Goal: Task Accomplishment & Management: Use online tool/utility

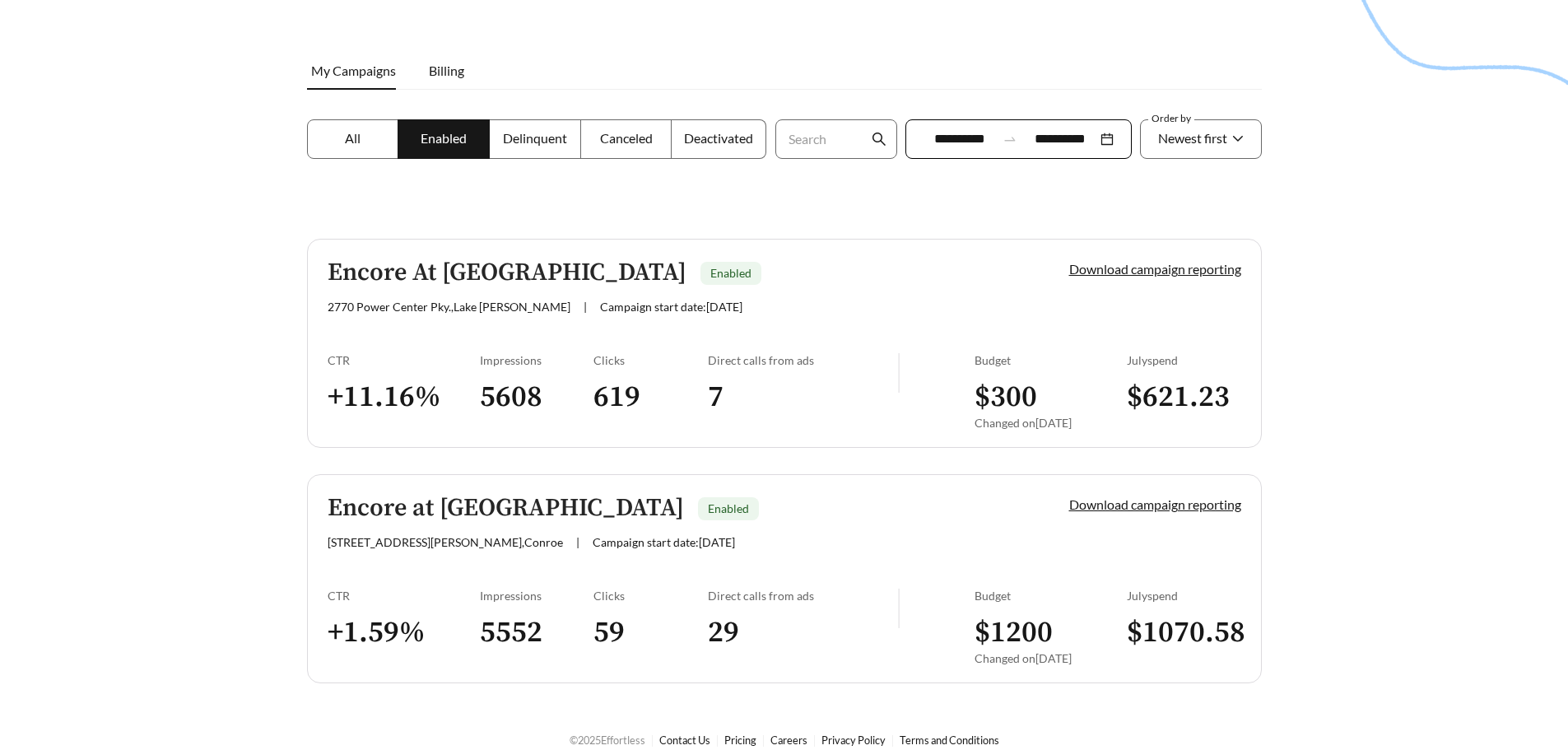
scroll to position [223, 0]
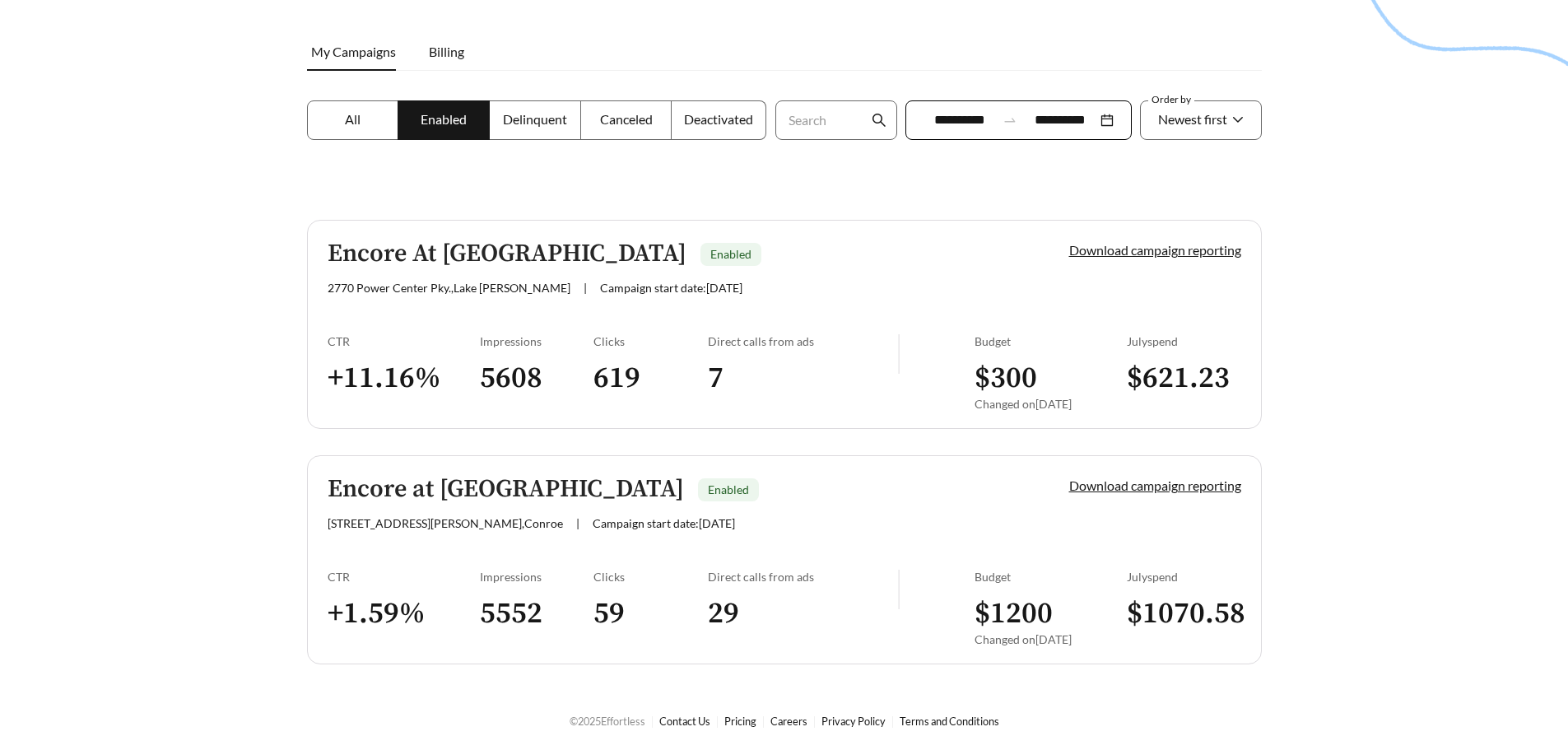
click at [834, 497] on div "Encore at [GEOGRAPHIC_DATA] Enabled" at bounding box center [670, 489] width 686 height 27
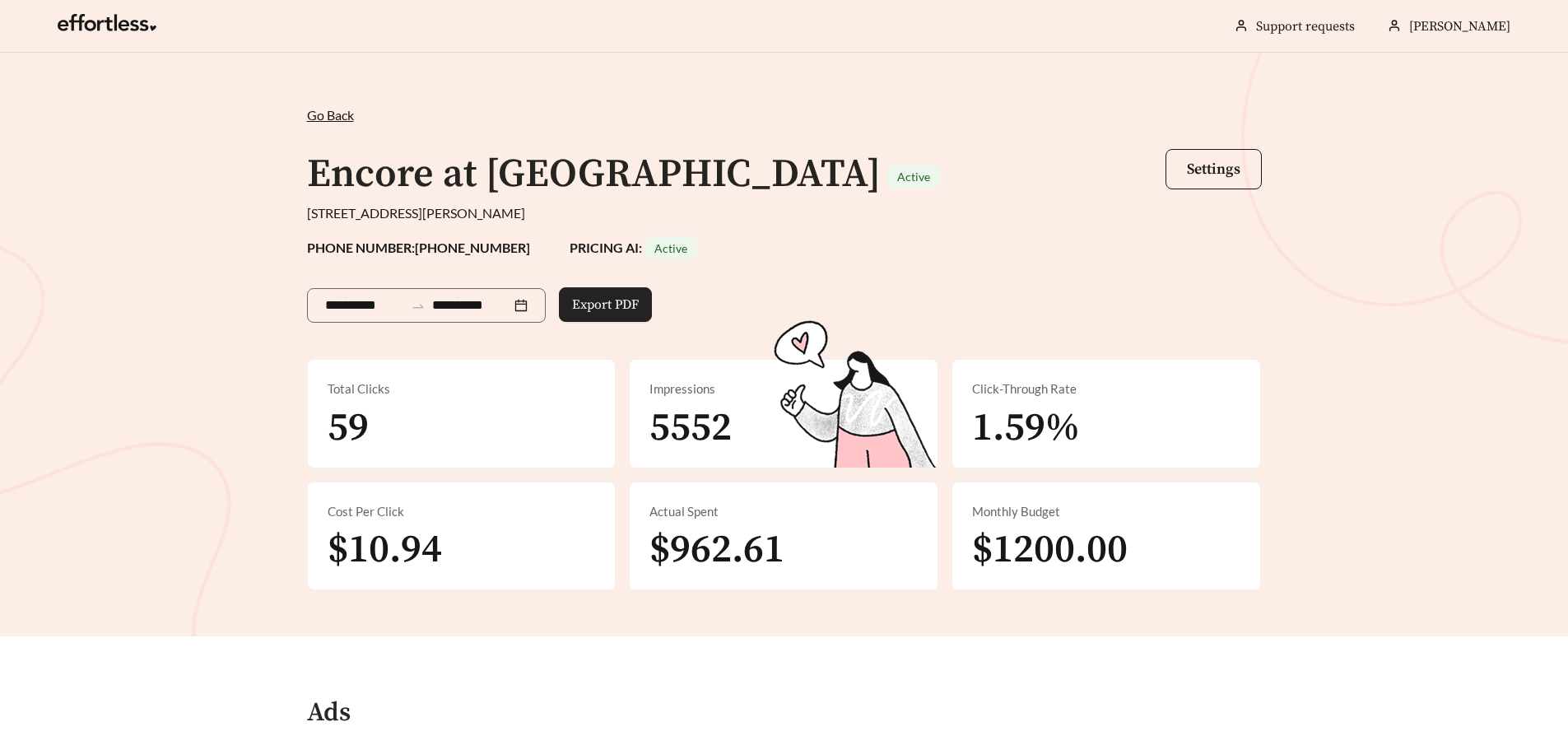
click at [601, 303] on span "Export PDF" at bounding box center [606, 304] width 66 height 20
drag, startPoint x: 1091, startPoint y: 497, endPoint x: 1035, endPoint y: 422, distance: 93.6
click at [1091, 498] on div "Monthly Budget $1200.00" at bounding box center [1106, 536] width 308 height 108
drag, startPoint x: 996, startPoint y: 372, endPoint x: 983, endPoint y: 384, distance: 17.7
click at [983, 384] on div "Click-Through Rate 1.59%" at bounding box center [1106, 414] width 308 height 108
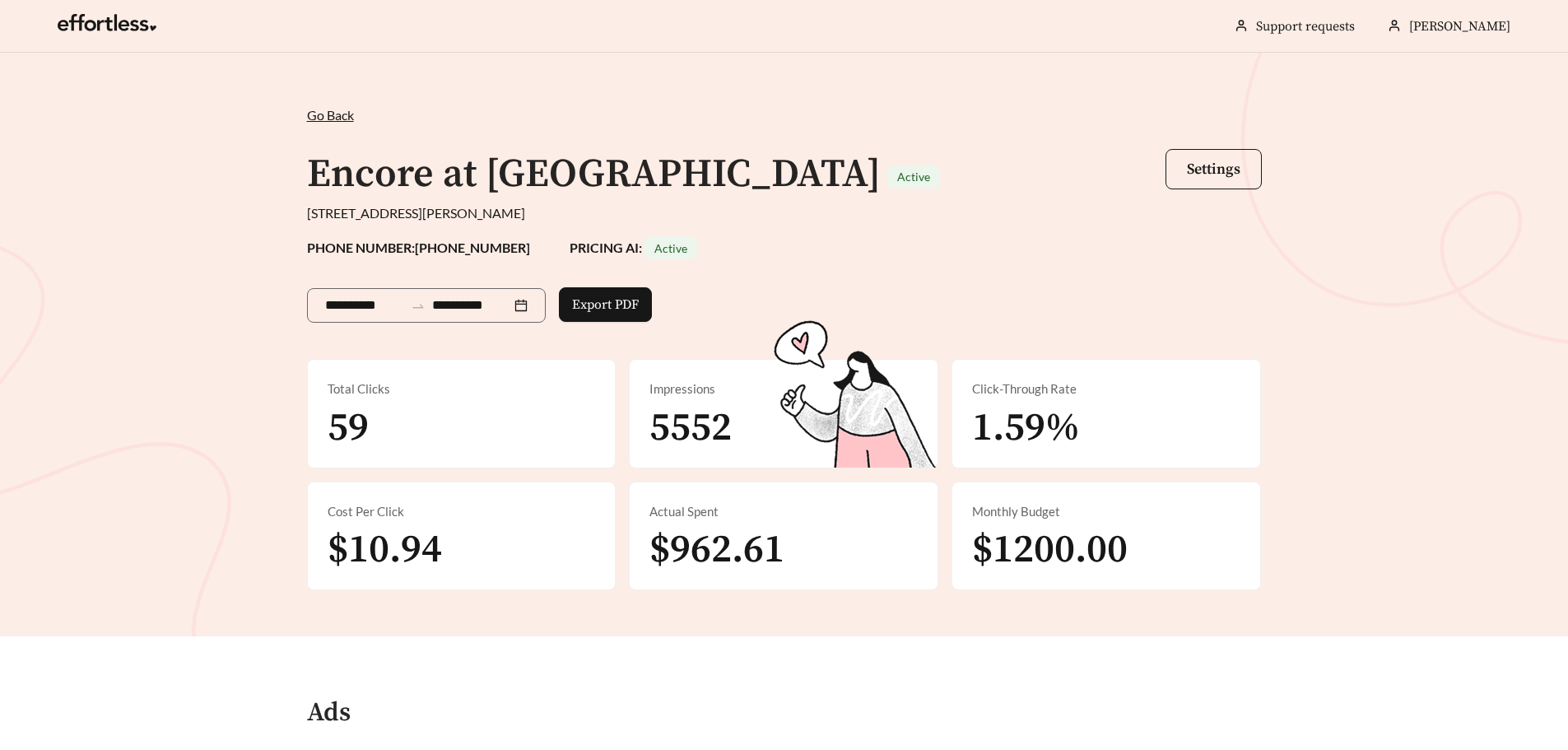
click at [771, 411] on div "Impressions 5552" at bounding box center [783, 414] width 308 height 108
click at [695, 558] on span "$962.61" at bounding box center [717, 550] width 135 height 50
drag, startPoint x: 447, startPoint y: 537, endPoint x: 447, endPoint y: 527, distance: 10.0
click at [447, 533] on div "Cost Per Click $10.94" at bounding box center [461, 536] width 308 height 108
click at [410, 430] on div "Total Clicks 59" at bounding box center [461, 414] width 308 height 108
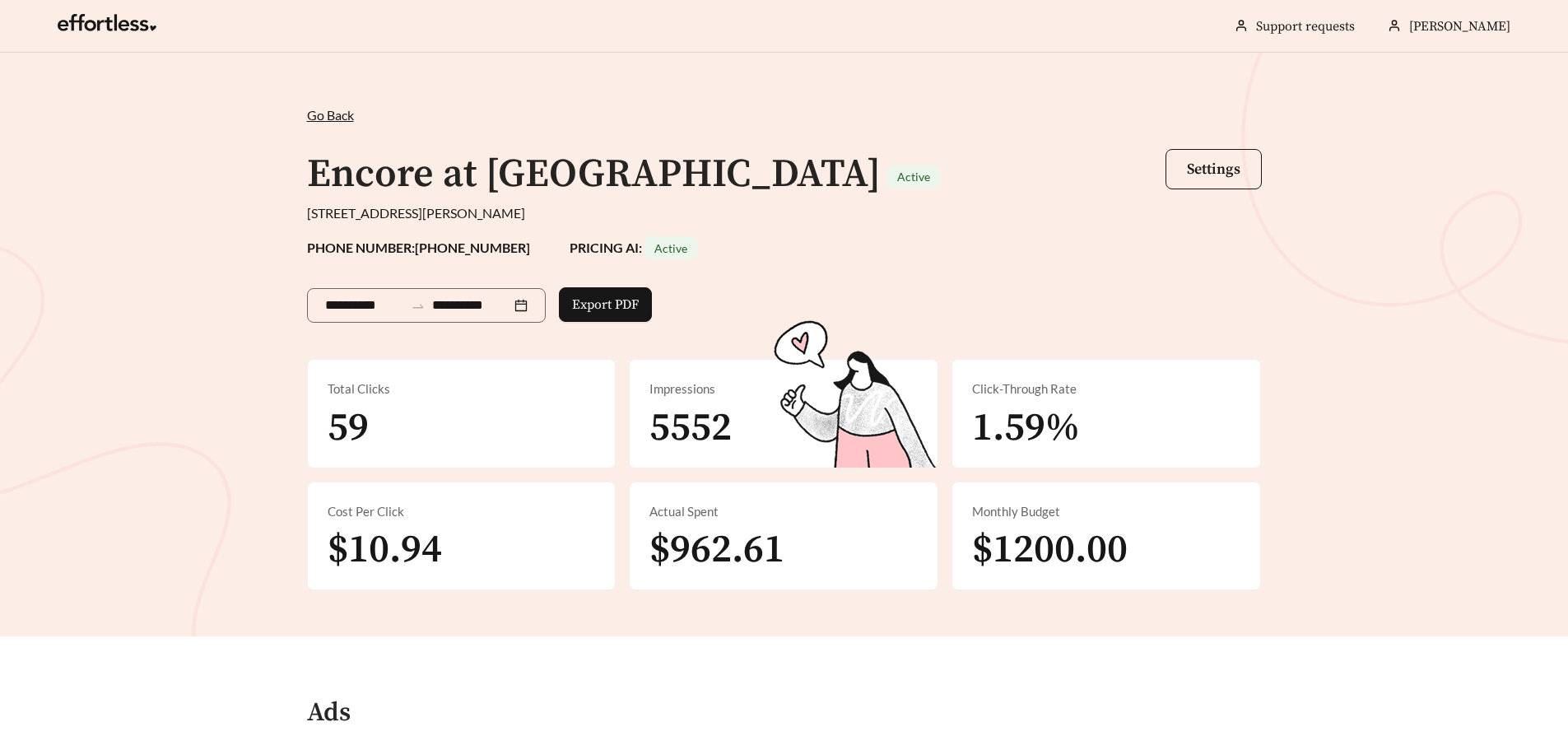
click at [338, 115] on span "Go Back" at bounding box center [330, 114] width 47 height 16
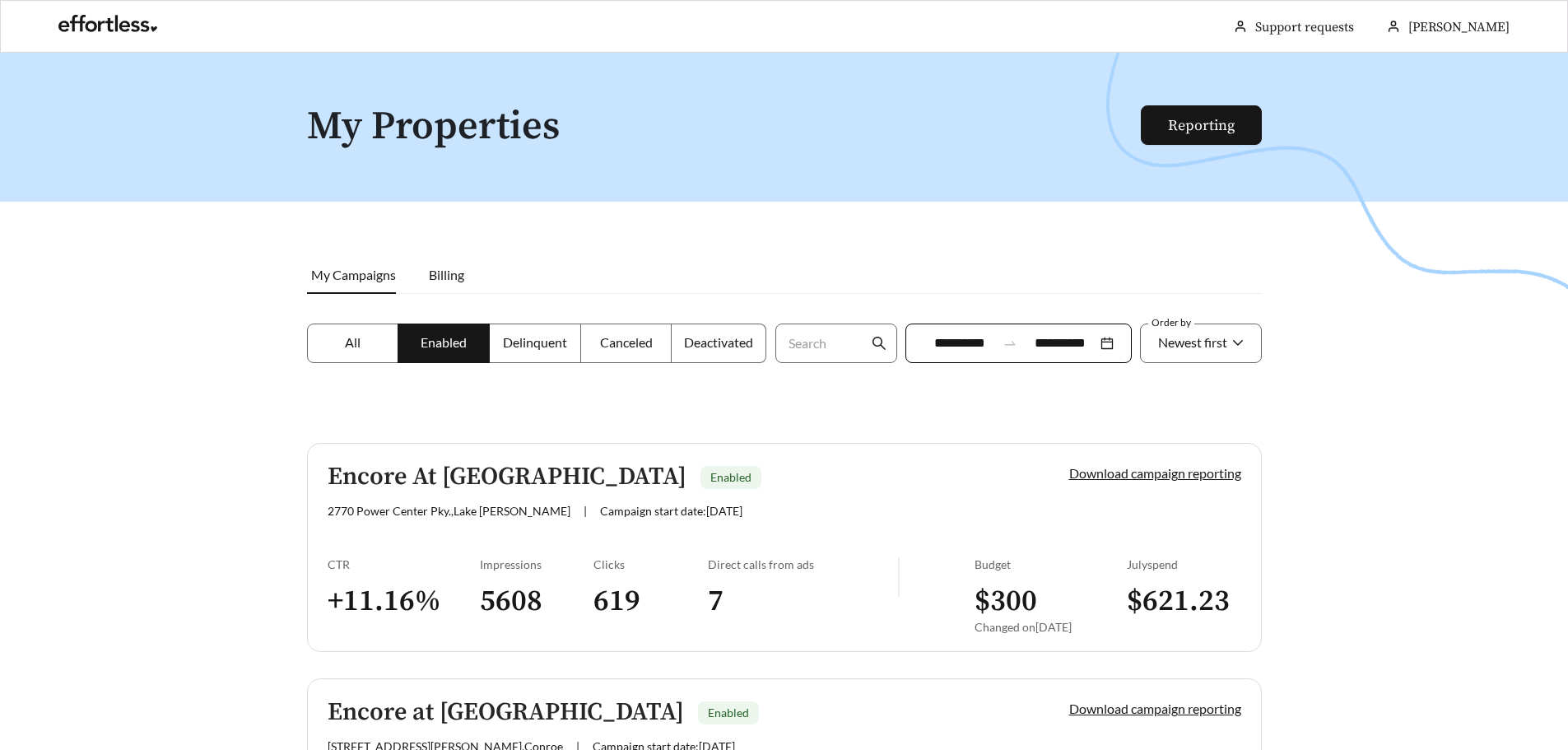
click at [889, 481] on div "Encore At Power Center Enabled" at bounding box center [670, 477] width 686 height 27
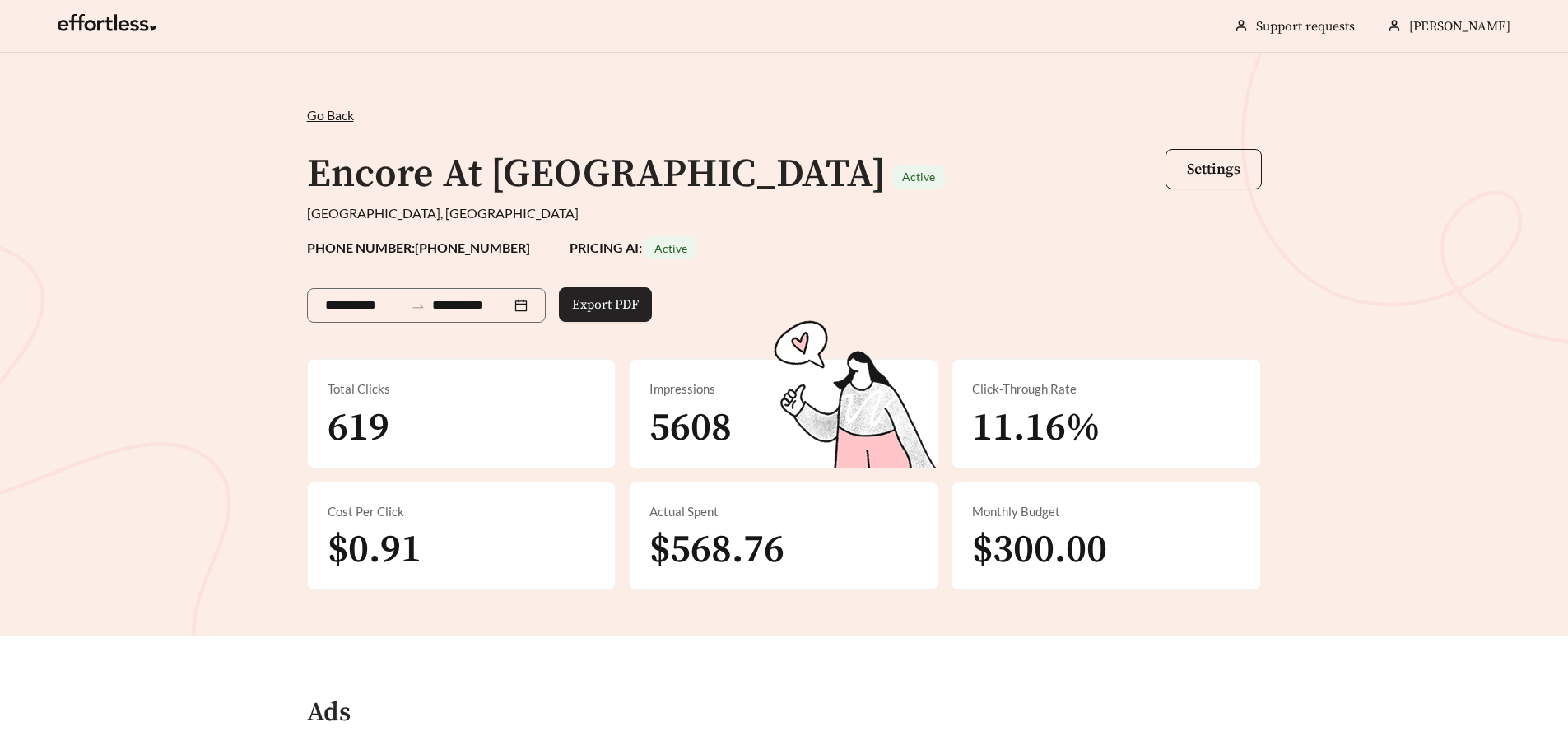
click at [613, 306] on span "Export PDF" at bounding box center [606, 304] width 66 height 20
